Goal: Task Accomplishment & Management: Manage account settings

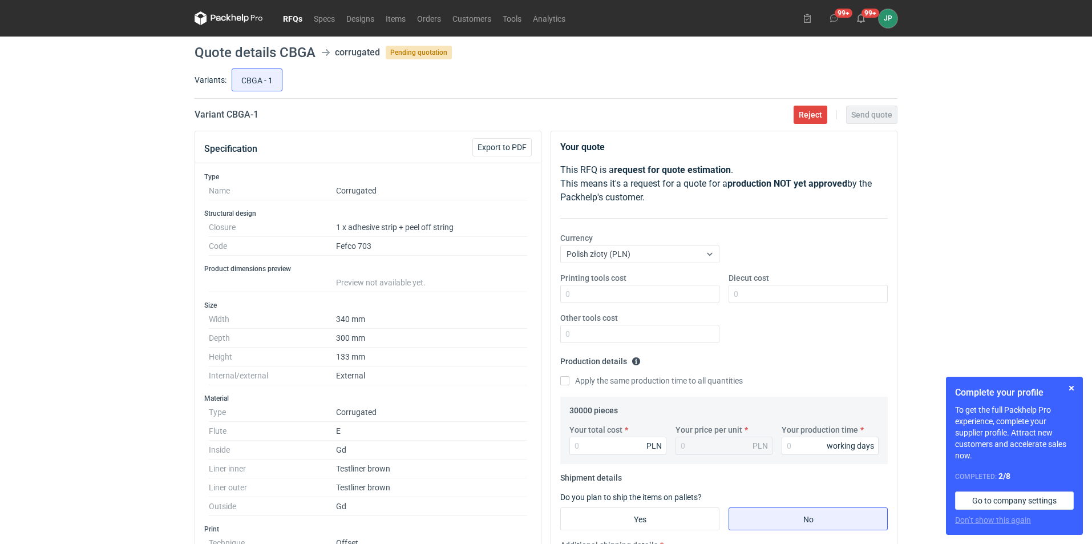
scroll to position [285, 0]
click at [293, 21] on link "RFQs" at bounding box center [292, 18] width 31 height 14
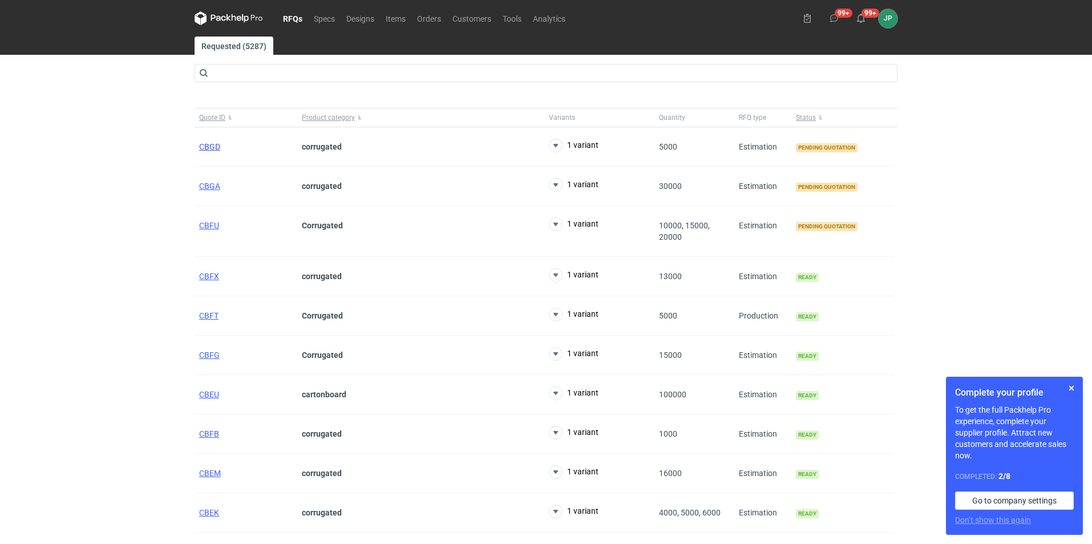
click at [213, 150] on span "CBGD" at bounding box center [209, 146] width 21 height 9
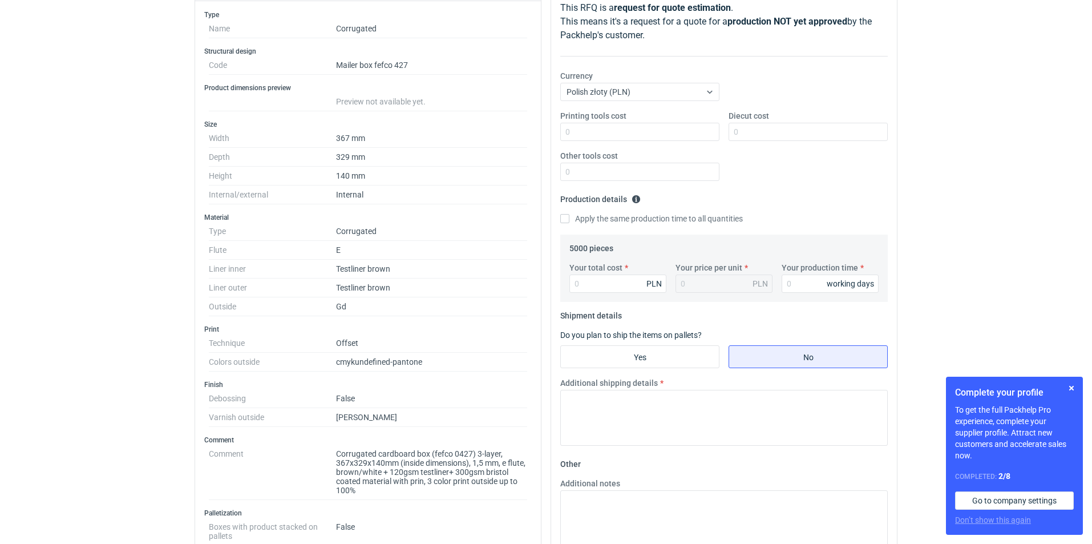
scroll to position [228, 0]
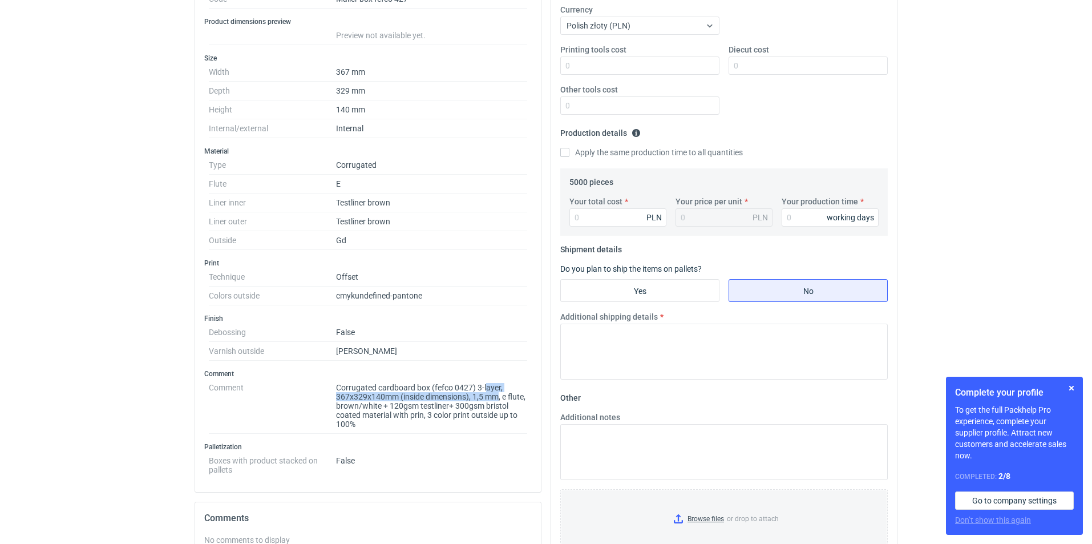
drag, startPoint x: 486, startPoint y: 386, endPoint x: 501, endPoint y: 398, distance: 19.5
click at [501, 398] on dd "Corrugated cardboard box (fefco 0427) 3-layer, 367x329x140mm (inside dimensions…" at bounding box center [431, 405] width 191 height 55
click at [501, 410] on dd "Corrugated cardboard box (fefco 0427) 3-layer, 367x329x140mm (inside dimensions…" at bounding box center [431, 405] width 191 height 55
drag, startPoint x: 479, startPoint y: 388, endPoint x: 503, endPoint y: 417, distance: 37.7
click at [506, 410] on dd "Corrugated cardboard box (fefco 0427) 3-layer, 367x329x140mm (inside dimensions…" at bounding box center [431, 405] width 191 height 55
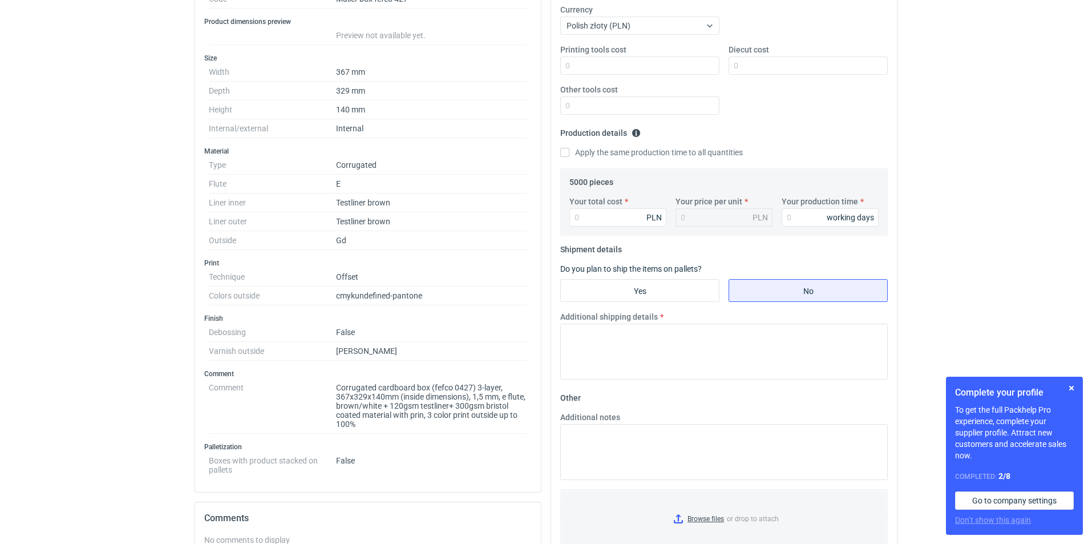
click at [491, 434] on div "Type Name Corrugated Structural design Code Mailer box fefco 427 Product dimens…" at bounding box center [368, 213] width 346 height 557
drag, startPoint x: 447, startPoint y: 416, endPoint x: 496, endPoint y: 429, distance: 50.8
click at [496, 429] on dd "Corrugated cardboard box (fefco 0427) 3-layer, 367x329x140mm (inside dimensions…" at bounding box center [431, 405] width 191 height 55
click at [495, 431] on dd "Corrugated cardboard box (fefco 0427) 3-layer, 367x329x140mm (inside dimensions…" at bounding box center [431, 405] width 191 height 55
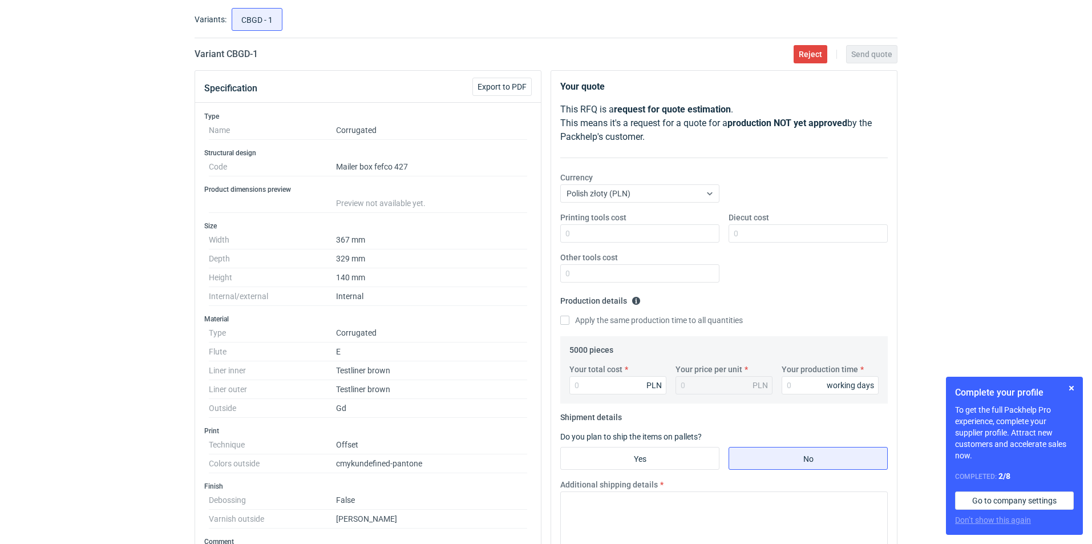
scroll to position [0, 0]
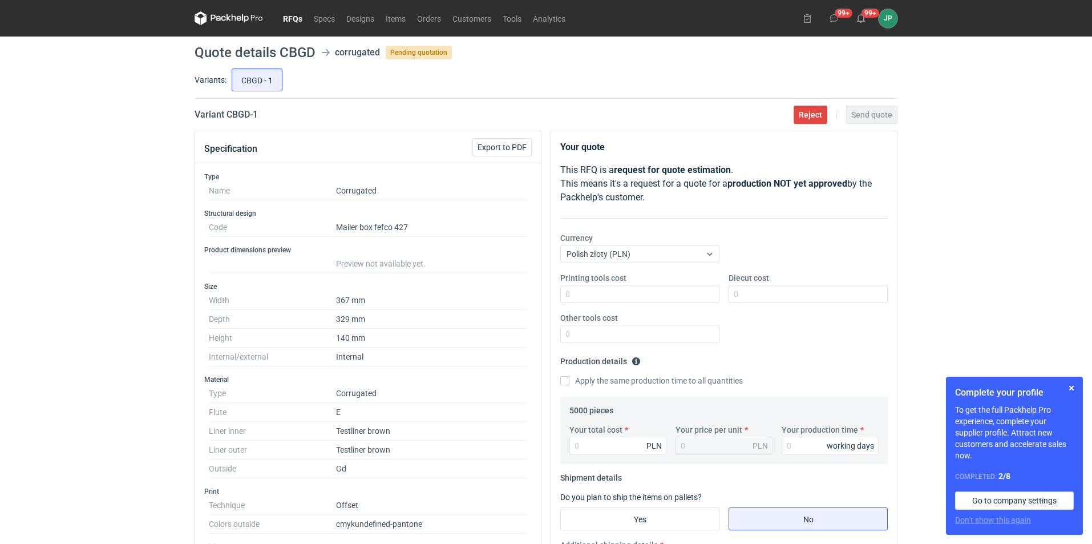
click at [296, 10] on nav "RFQs Specs Designs Items Orders Customers Tools Analytics" at bounding box center [383, 18] width 377 height 37
click at [294, 23] on link "RFQs" at bounding box center [292, 18] width 31 height 14
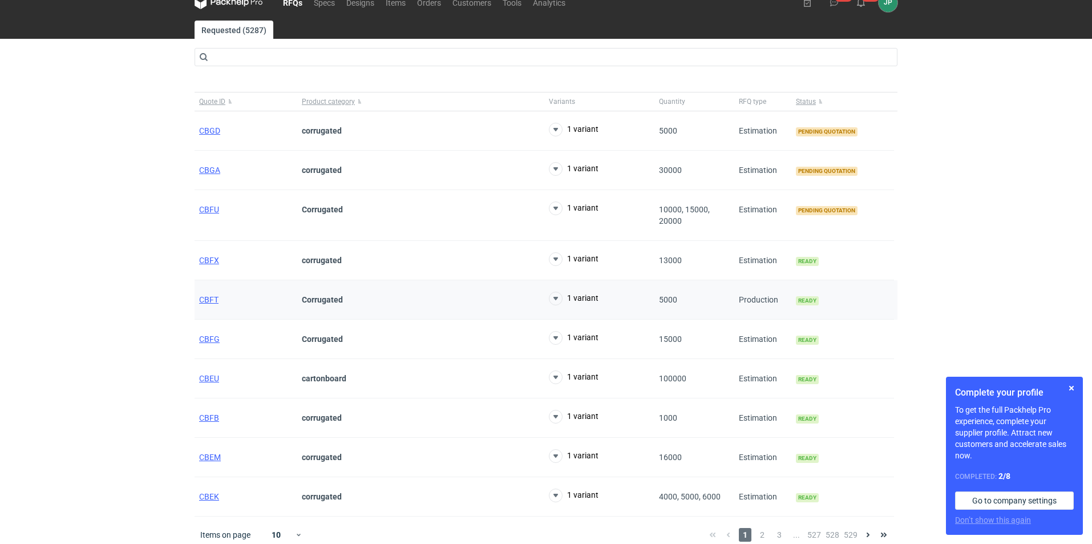
scroll to position [25, 0]
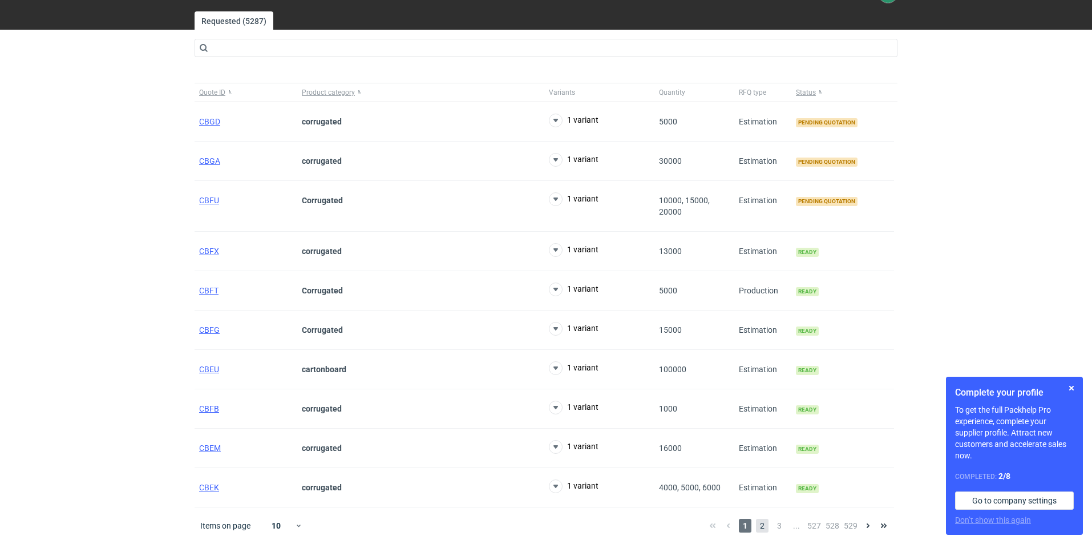
click at [762, 523] on span "2" at bounding box center [762, 526] width 13 height 14
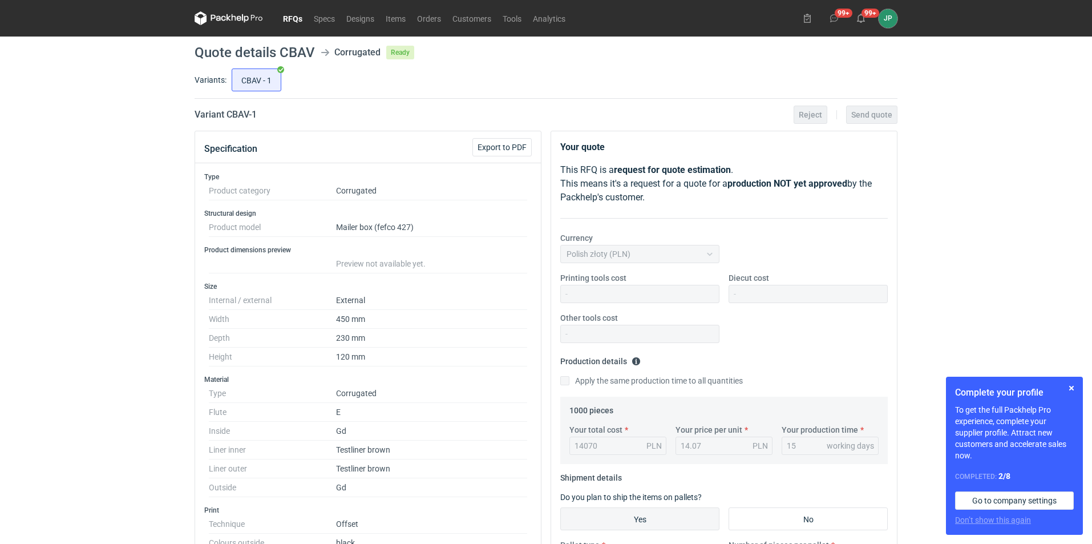
click at [297, 22] on link "RFQs" at bounding box center [292, 18] width 31 height 14
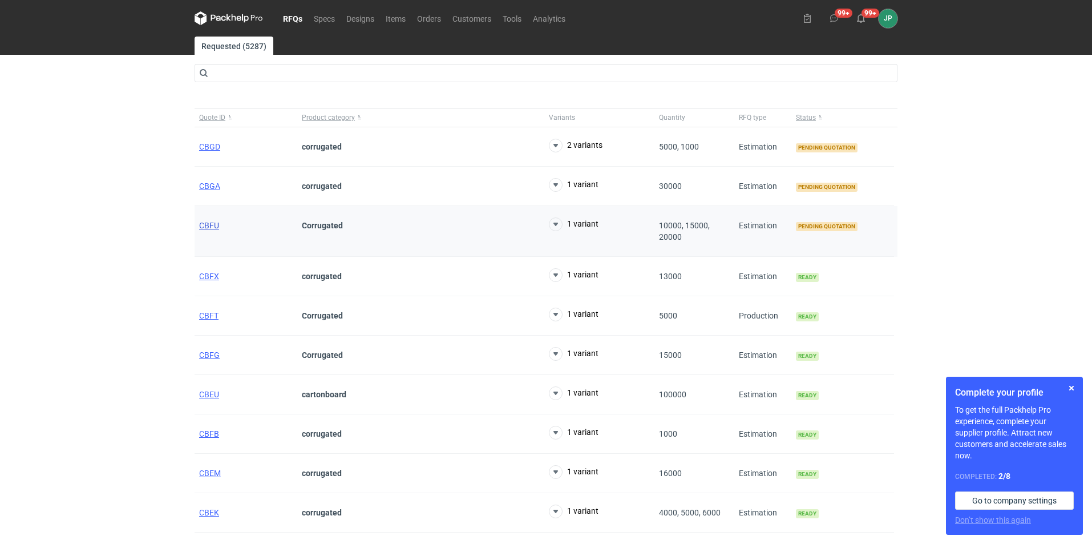
click at [217, 225] on span "CBFU" at bounding box center [209, 225] width 20 height 9
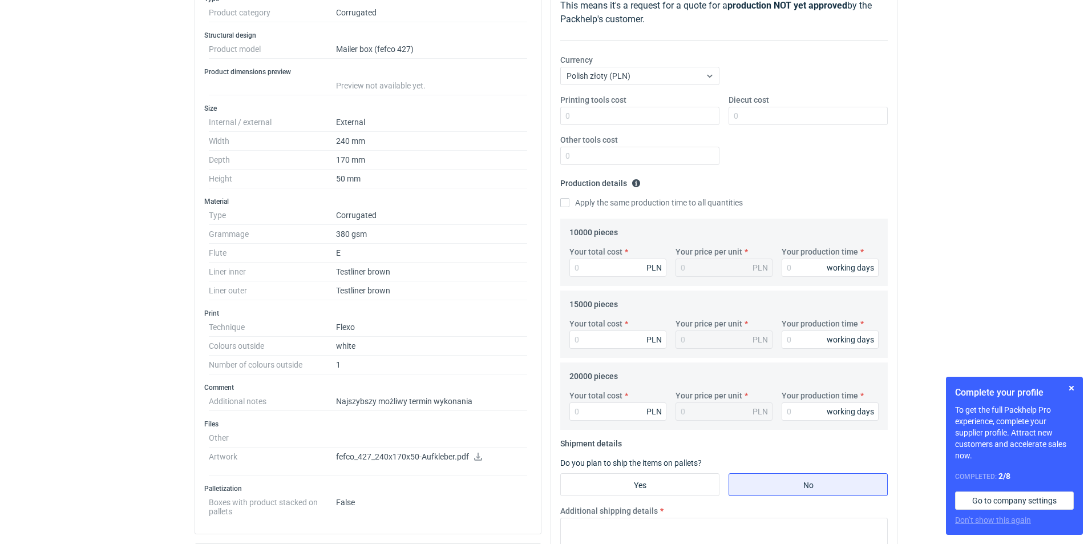
scroll to position [285, 0]
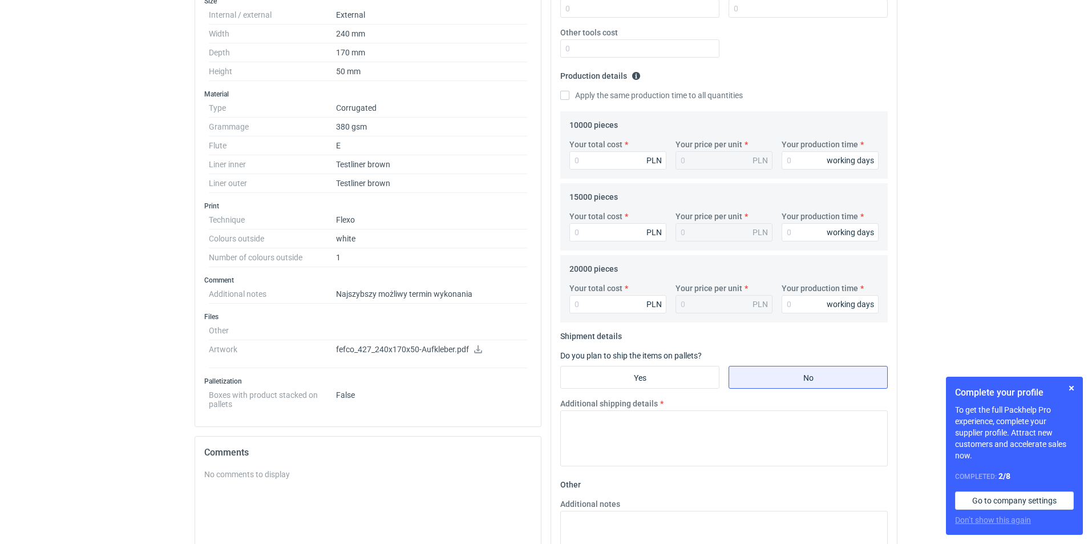
click at [417, 352] on p "fefco_427_240x170x50-Aufkleber.pdf" at bounding box center [431, 350] width 191 height 10
click at [480, 347] on icon at bounding box center [478, 349] width 9 height 8
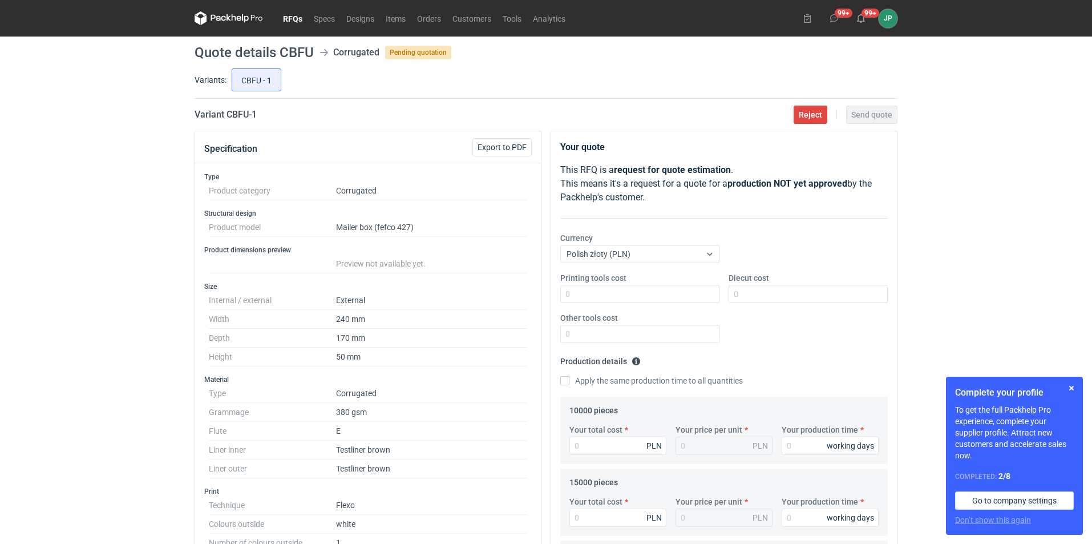
click at [221, 22] on icon at bounding box center [229, 18] width 68 height 14
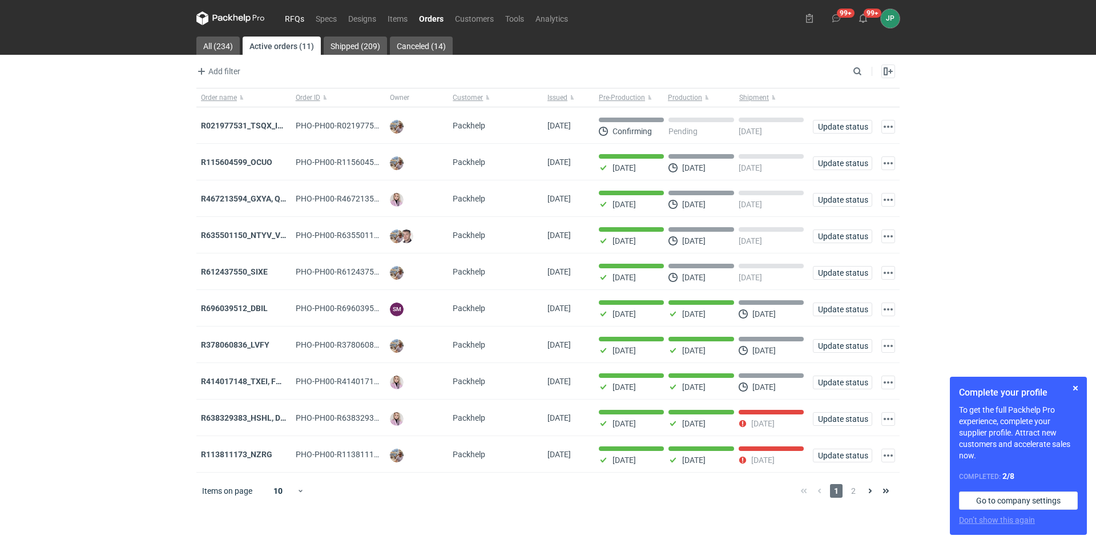
click at [297, 19] on link "RFQs" at bounding box center [294, 18] width 31 height 14
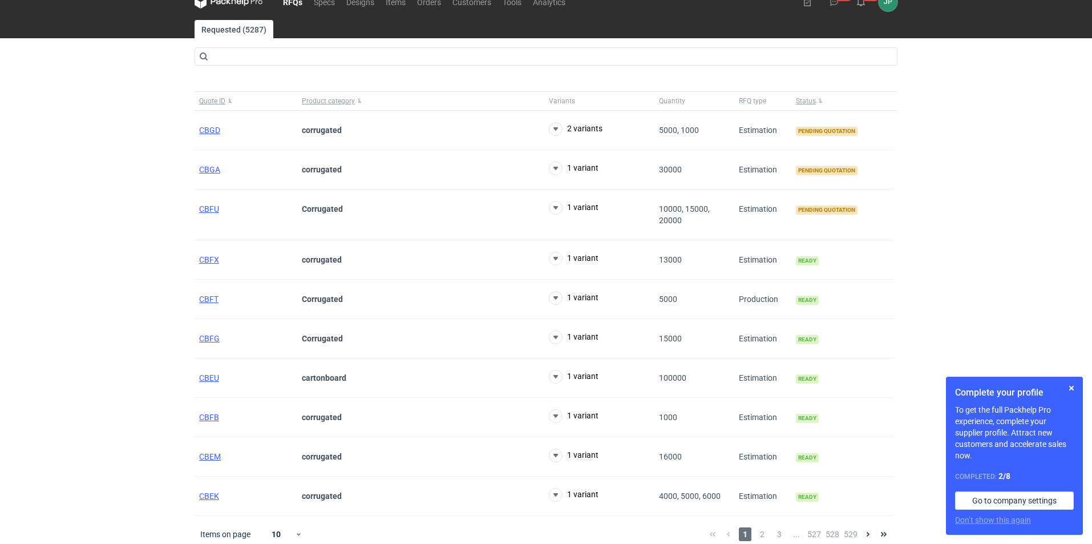
scroll to position [25, 0]
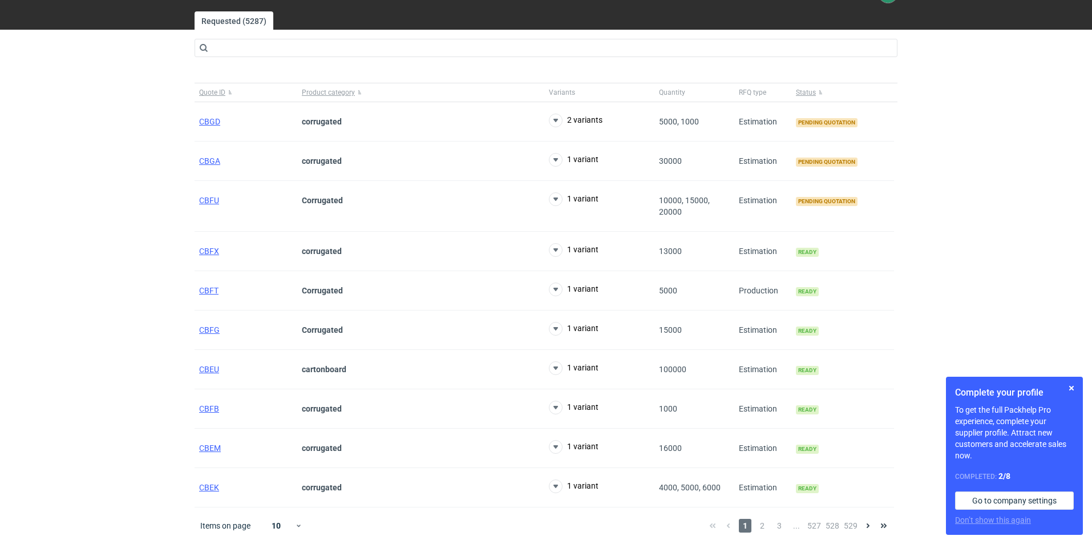
click at [153, 350] on div "RFQs Specs Designs Items Orders Customers Tools Analytics 99+ 99+ JP [PERSON_NA…" at bounding box center [546, 247] width 1092 height 544
